Goal: Task Accomplishment & Management: Manage account settings

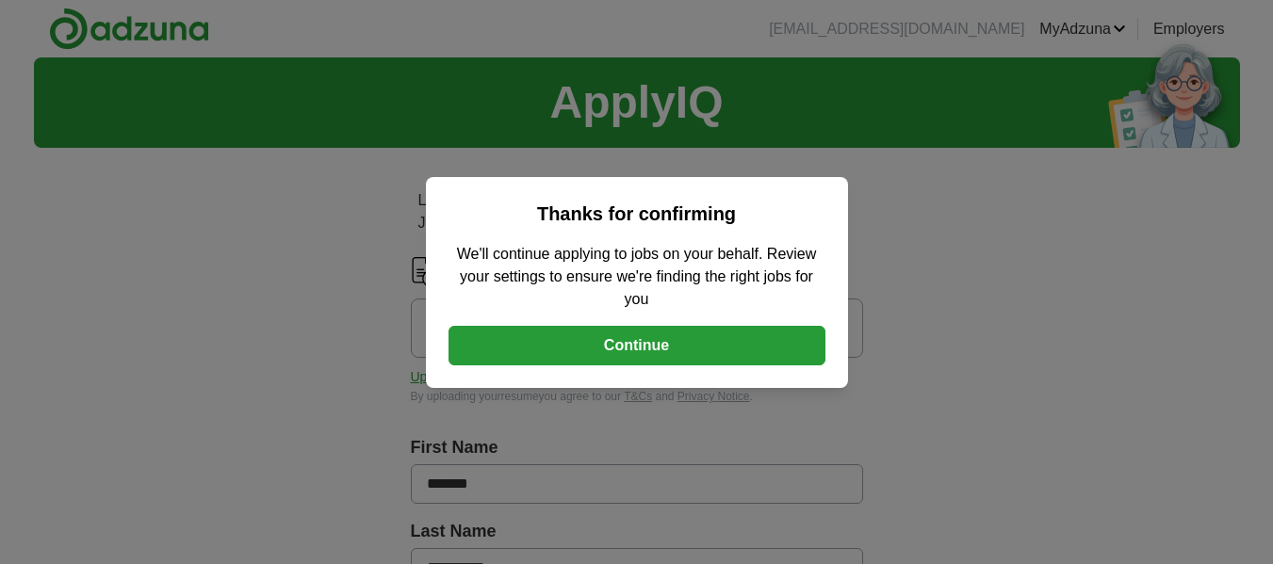
click at [645, 356] on button "Continue" at bounding box center [636, 346] width 377 height 40
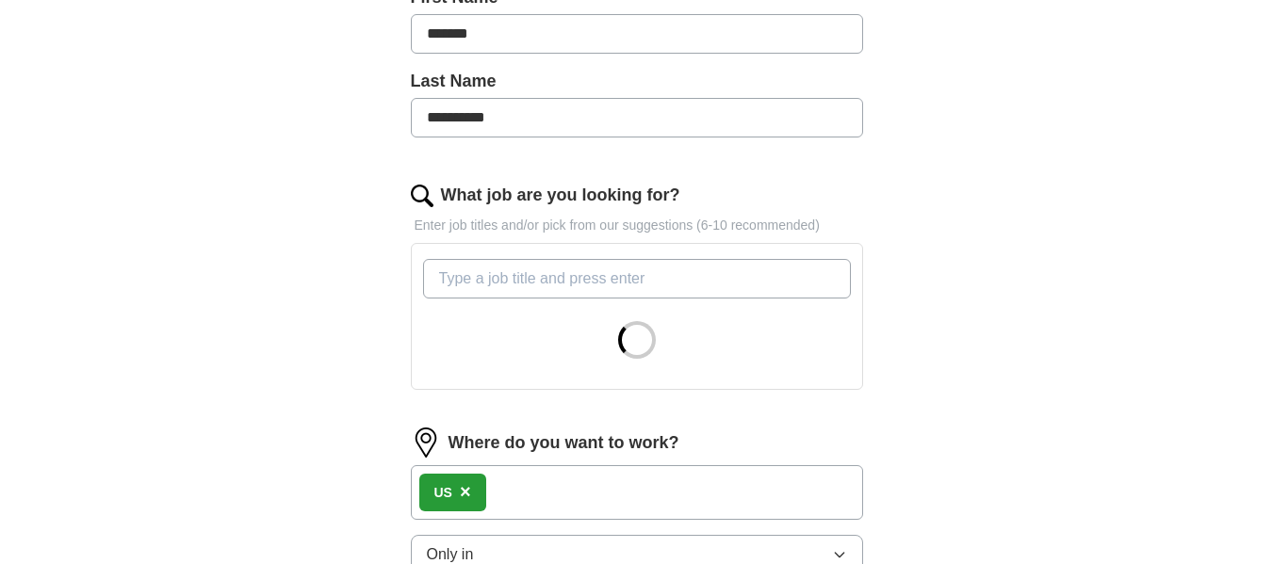
scroll to position [451, 0]
click at [317, 228] on div "**********" at bounding box center [637, 227] width 1206 height 1243
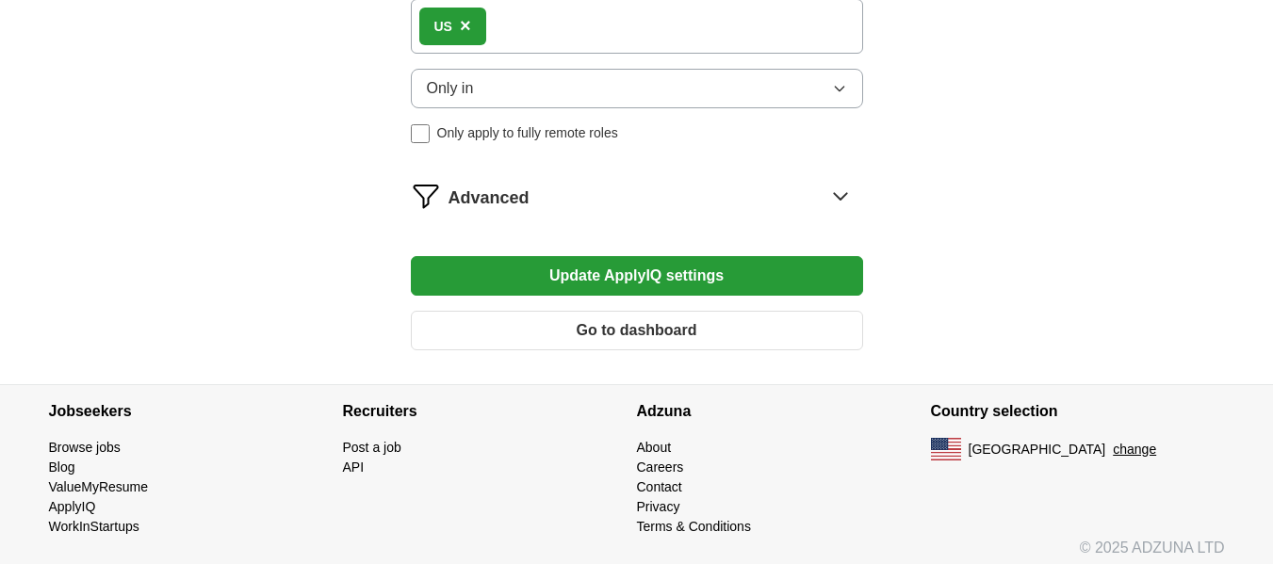
scroll to position [1396, 0]
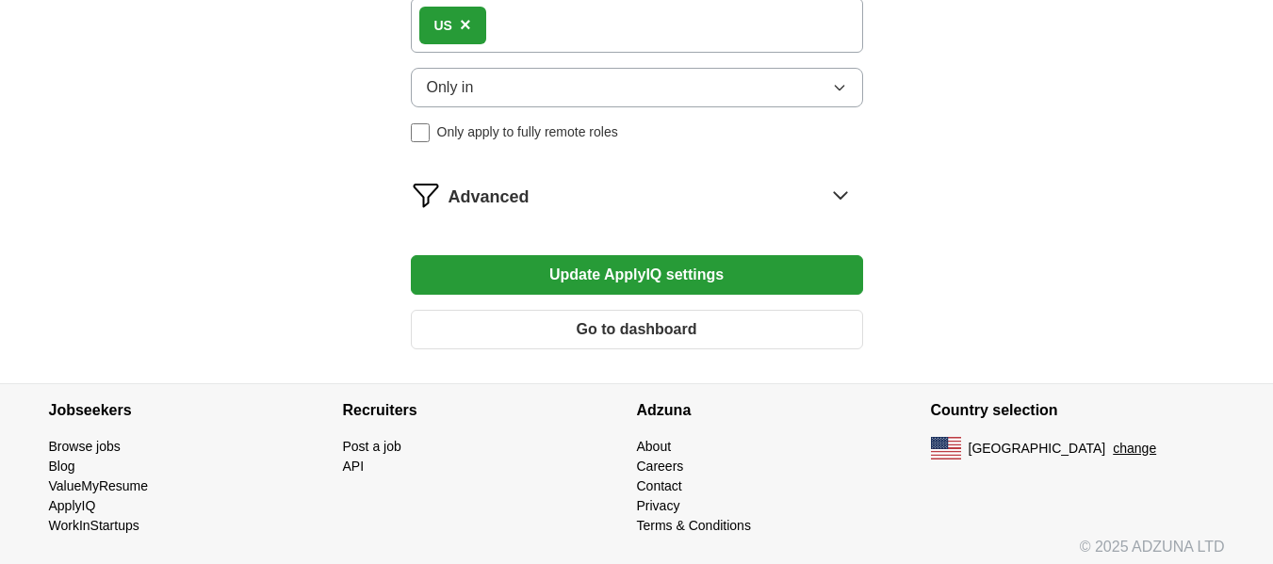
click at [556, 275] on button "Update ApplyIQ settings" at bounding box center [637, 275] width 452 height 40
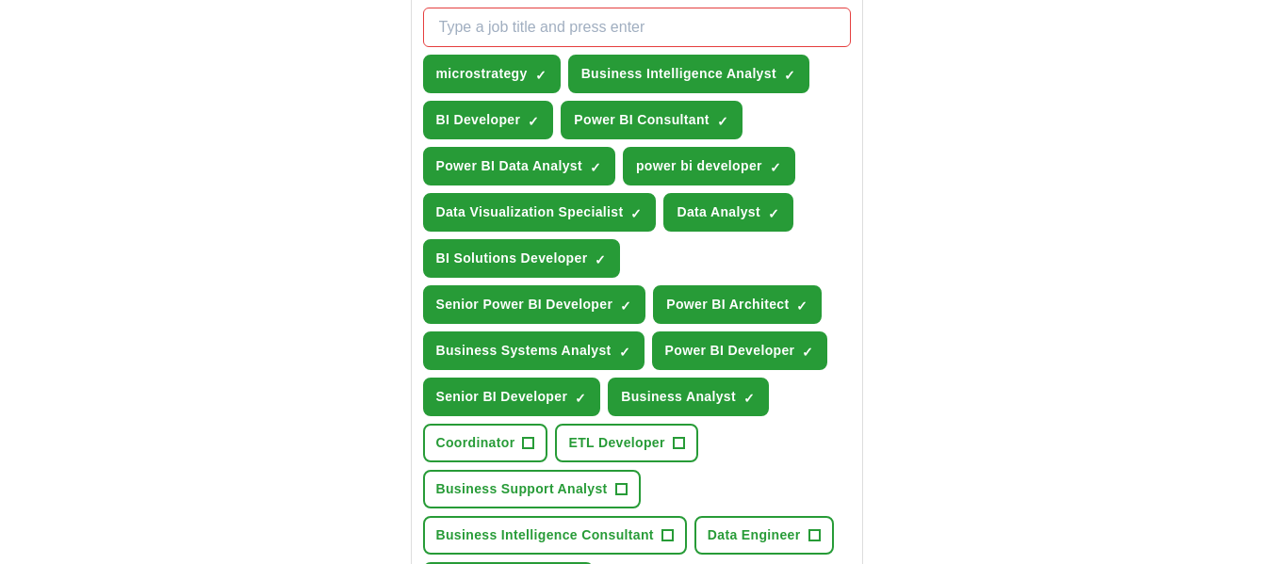
scroll to position [701, 0]
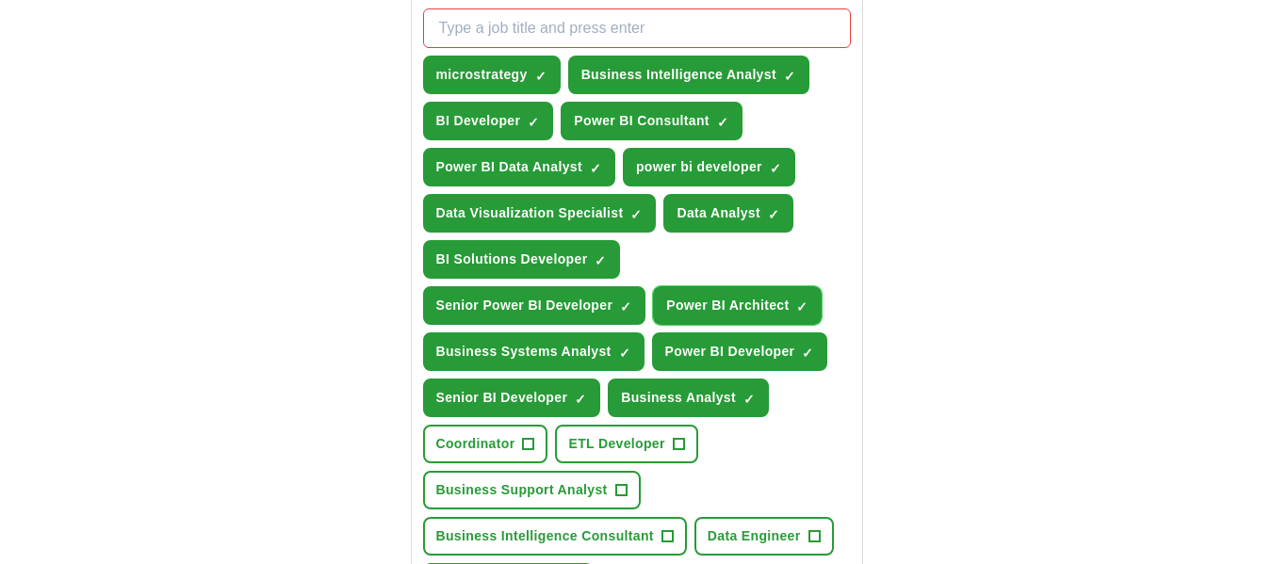
click at [0, 0] on span "×" at bounding box center [0, 0] width 0 height 0
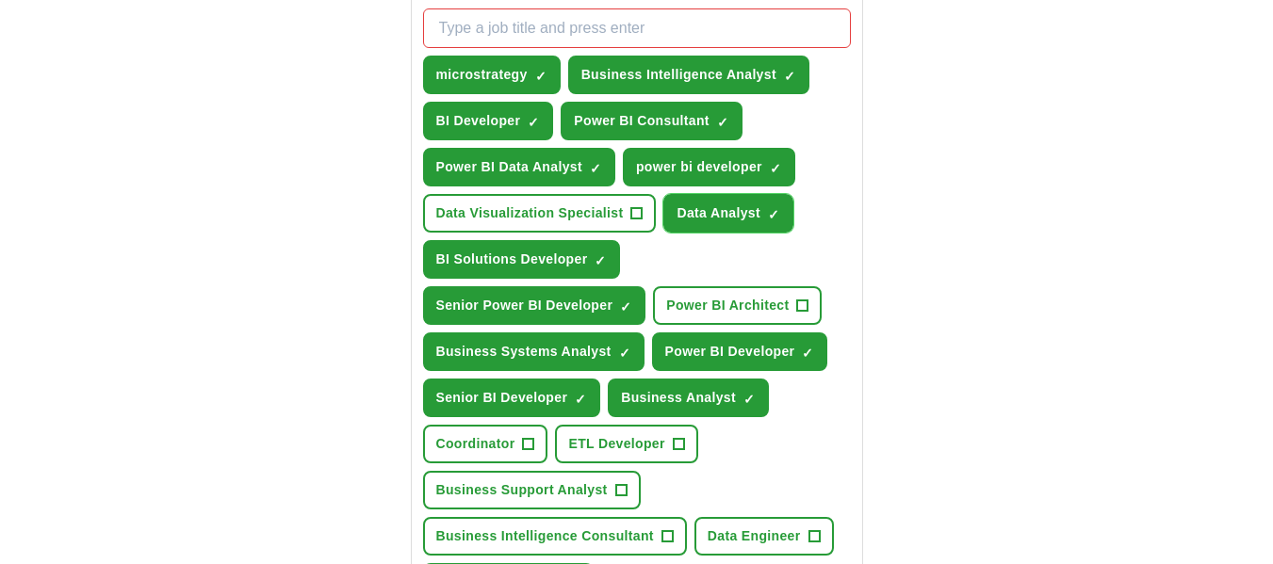
click at [0, 0] on span "×" at bounding box center [0, 0] width 0 height 0
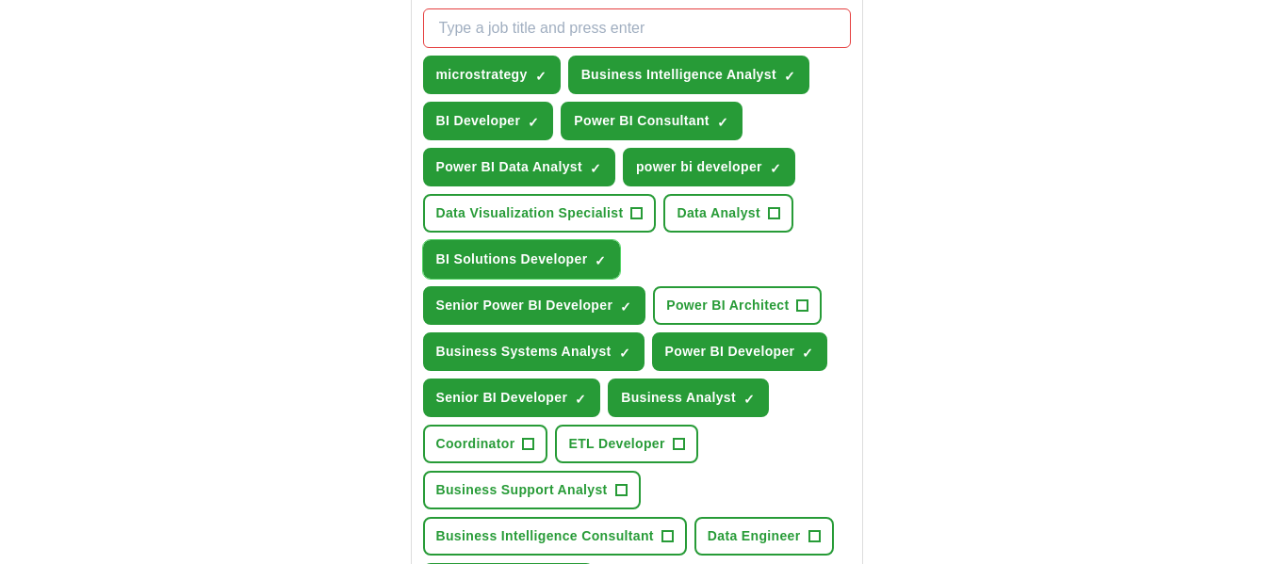
click at [0, 0] on span "×" at bounding box center [0, 0] width 0 height 0
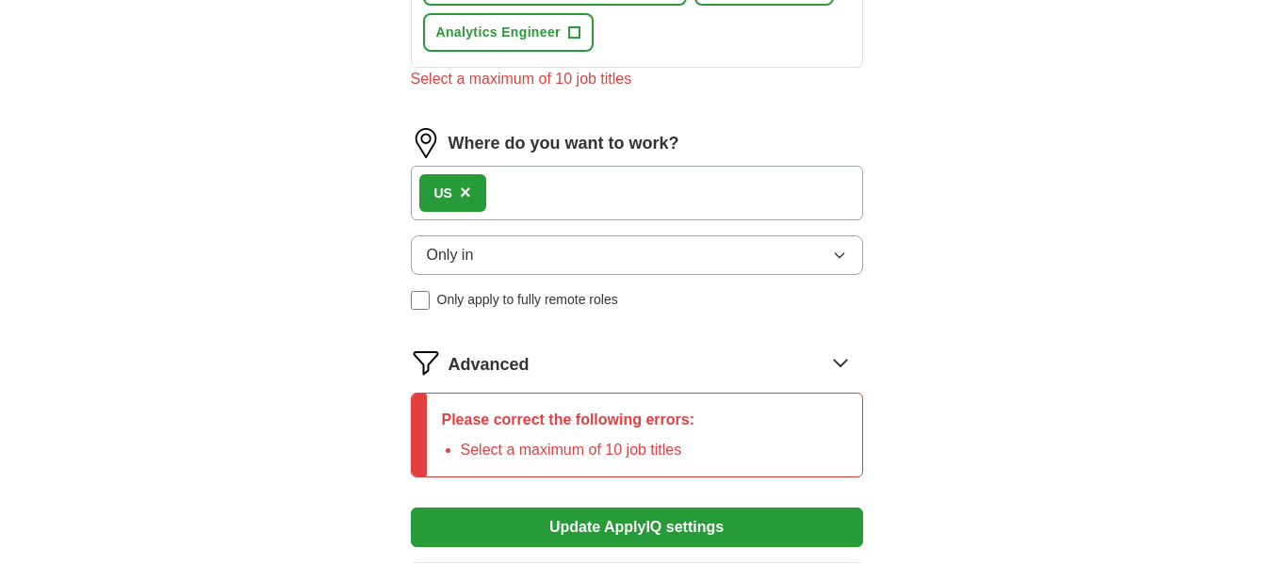
scroll to position [1513, 0]
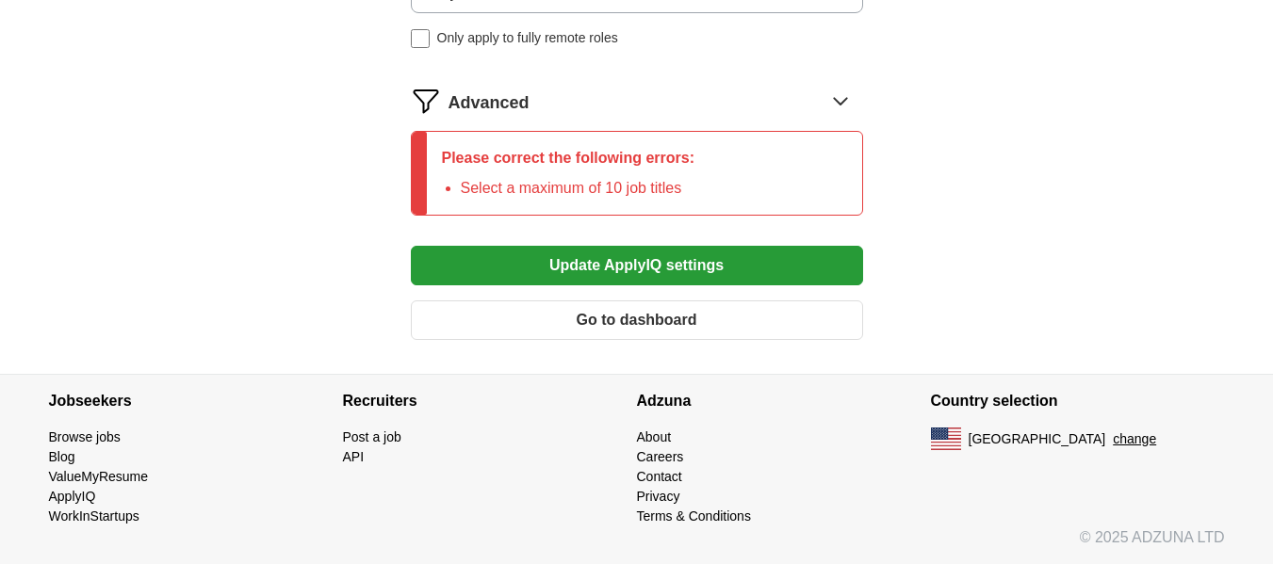
click at [591, 264] on button "Update ApplyIQ settings" at bounding box center [637, 266] width 452 height 40
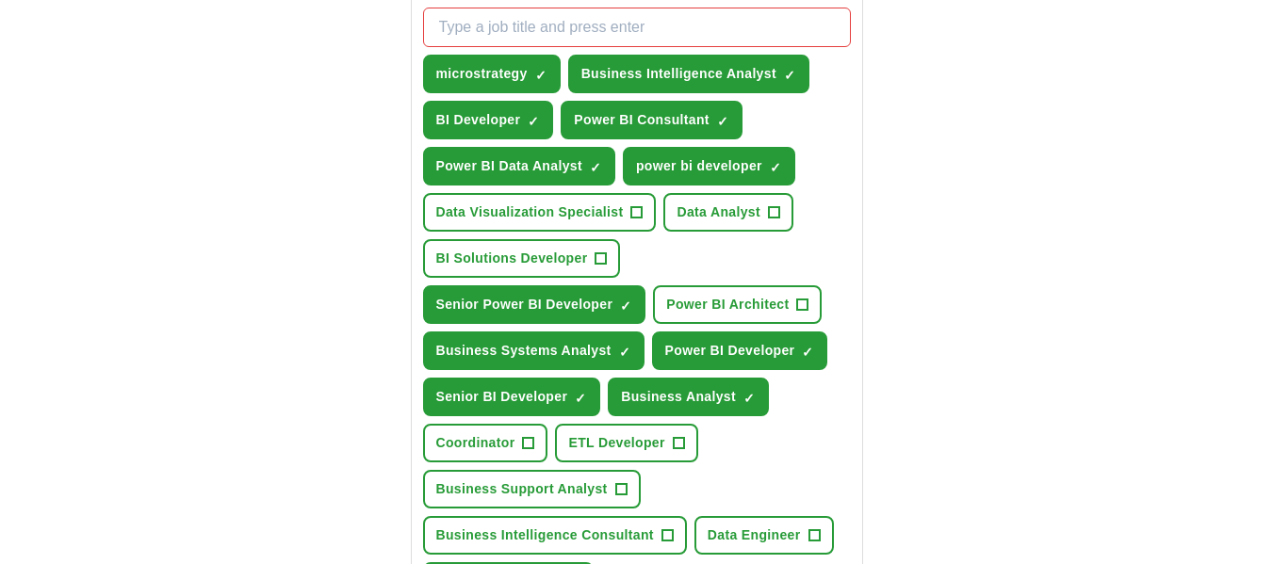
scroll to position [701, 0]
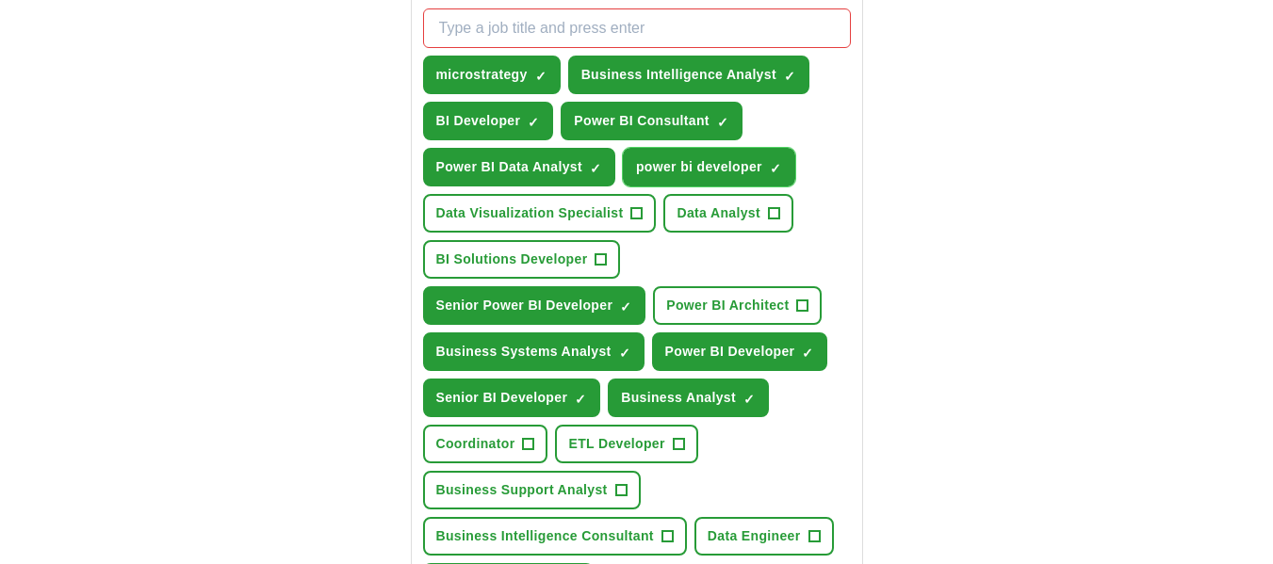
click at [0, 0] on span "×" at bounding box center [0, 0] width 0 height 0
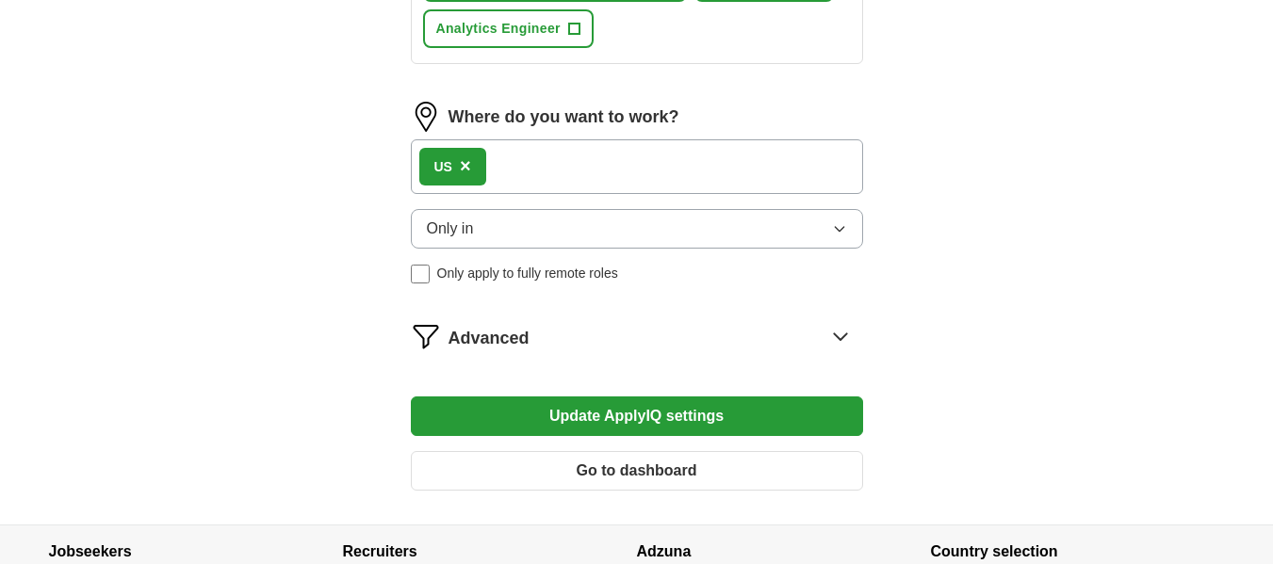
scroll to position [1260, 0]
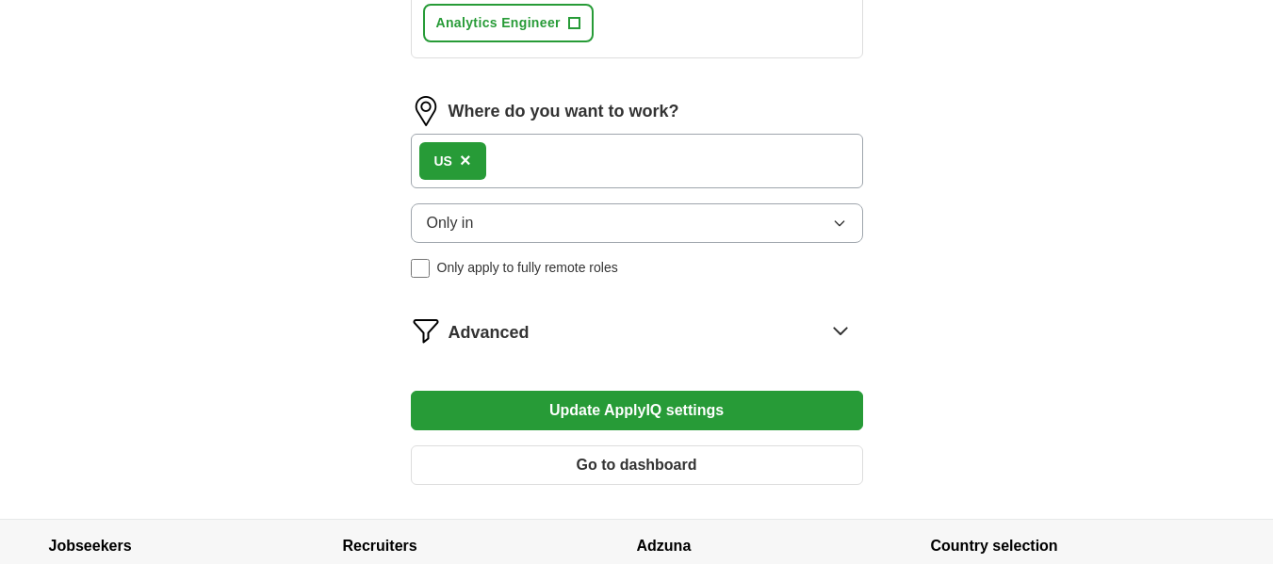
click at [635, 412] on button "Update ApplyIQ settings" at bounding box center [637, 411] width 452 height 40
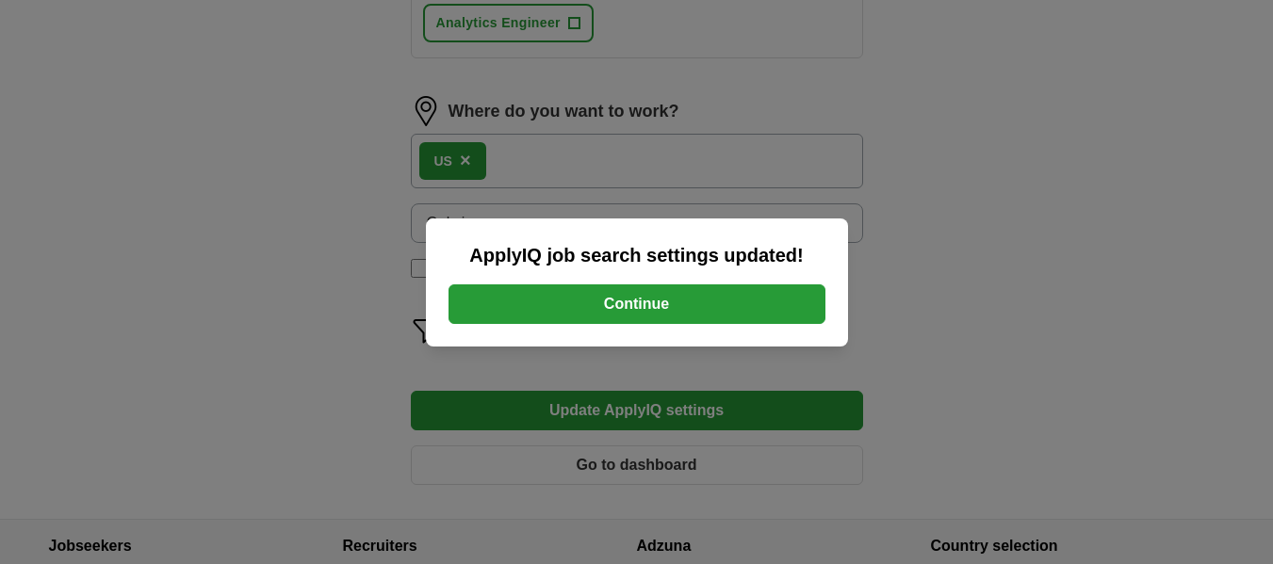
click at [614, 309] on button "Continue" at bounding box center [636, 304] width 377 height 40
